Goal: Task Accomplishment & Management: Manage account settings

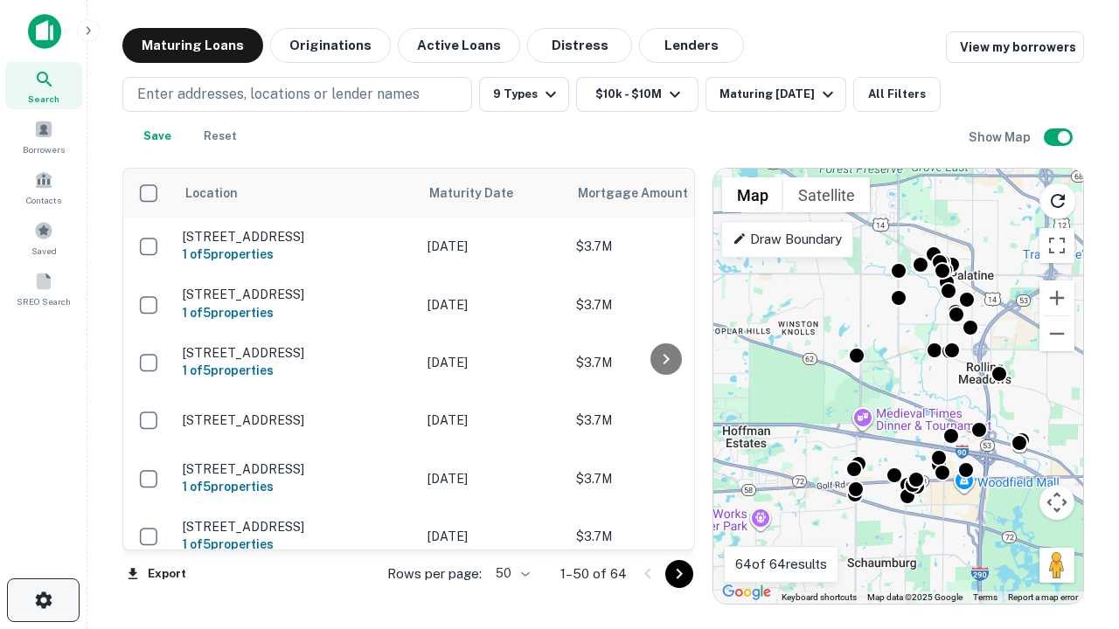
click at [43, 601] on icon "button" at bounding box center [43, 600] width 21 height 21
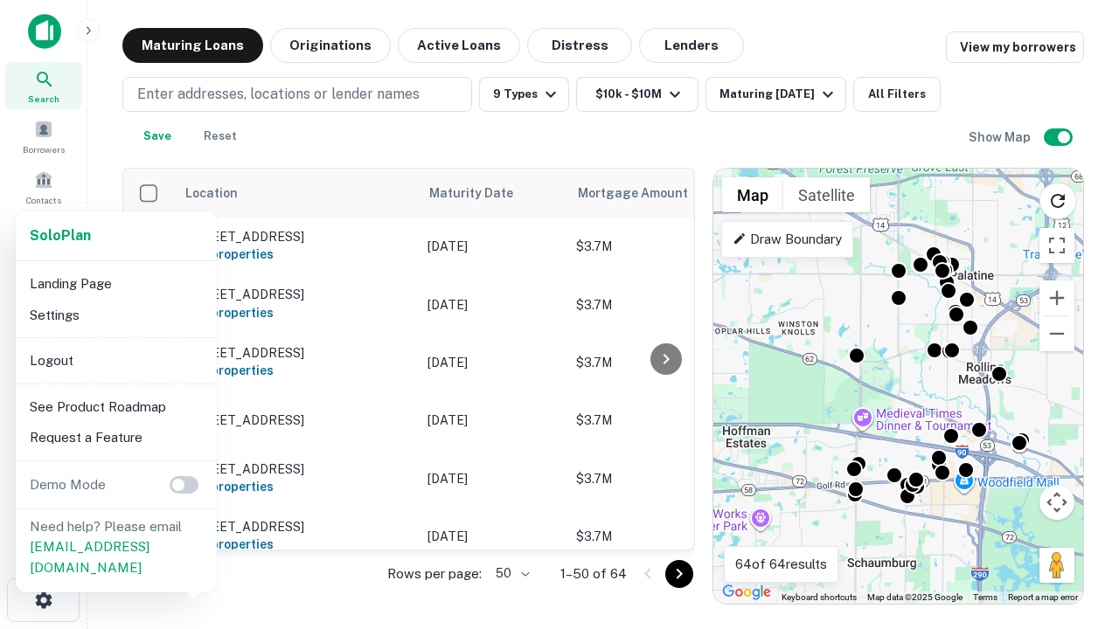
click at [115, 360] on li "Logout" at bounding box center [116, 360] width 187 height 31
